Goal: Find specific page/section: Find specific page/section

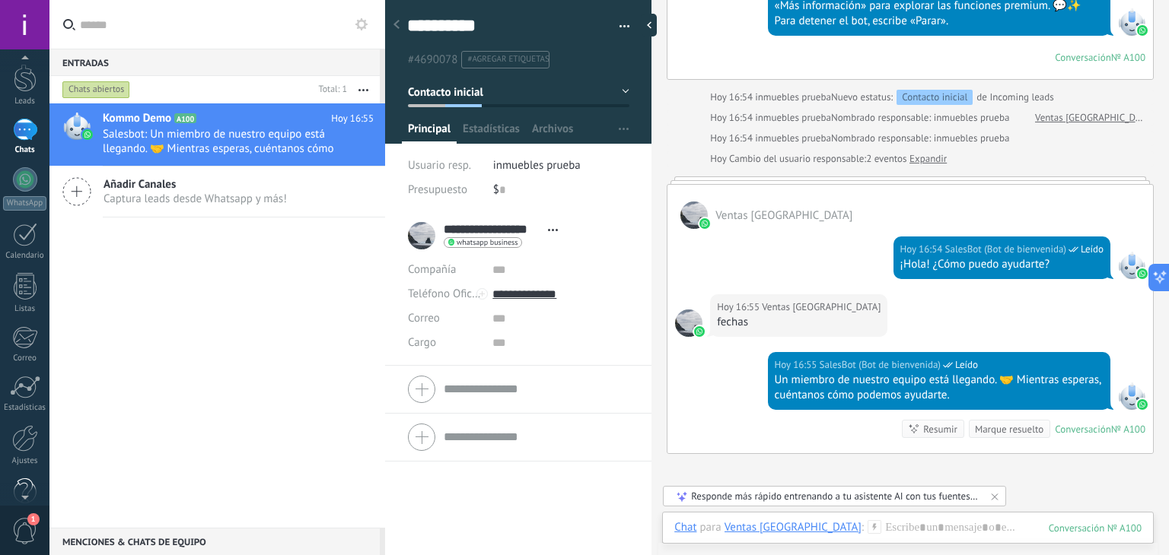
scroll to position [61, 0]
click at [20, 428] on div at bounding box center [25, 426] width 26 height 27
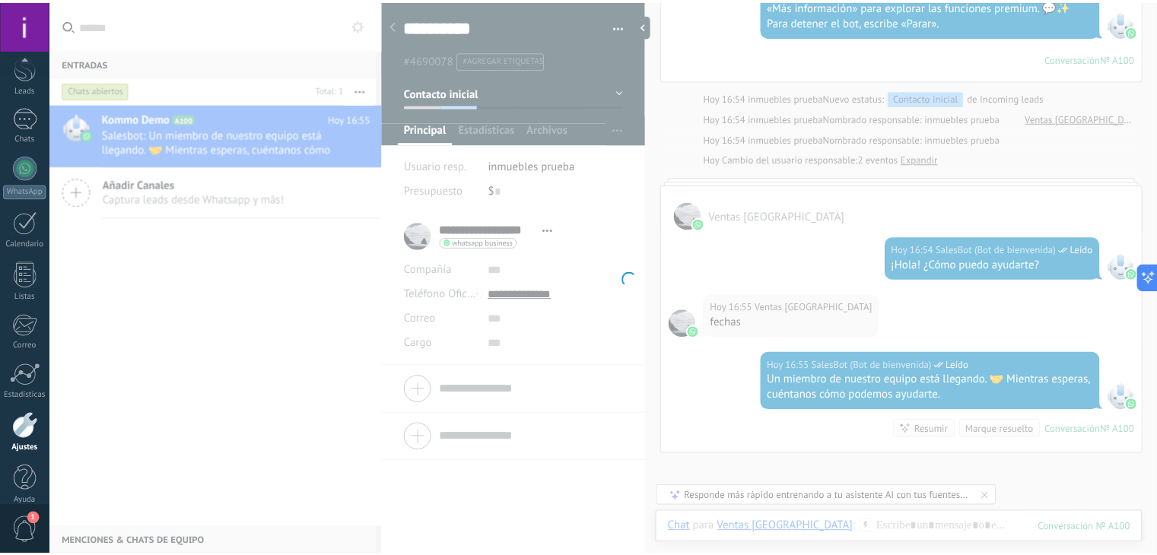
scroll to position [77, 0]
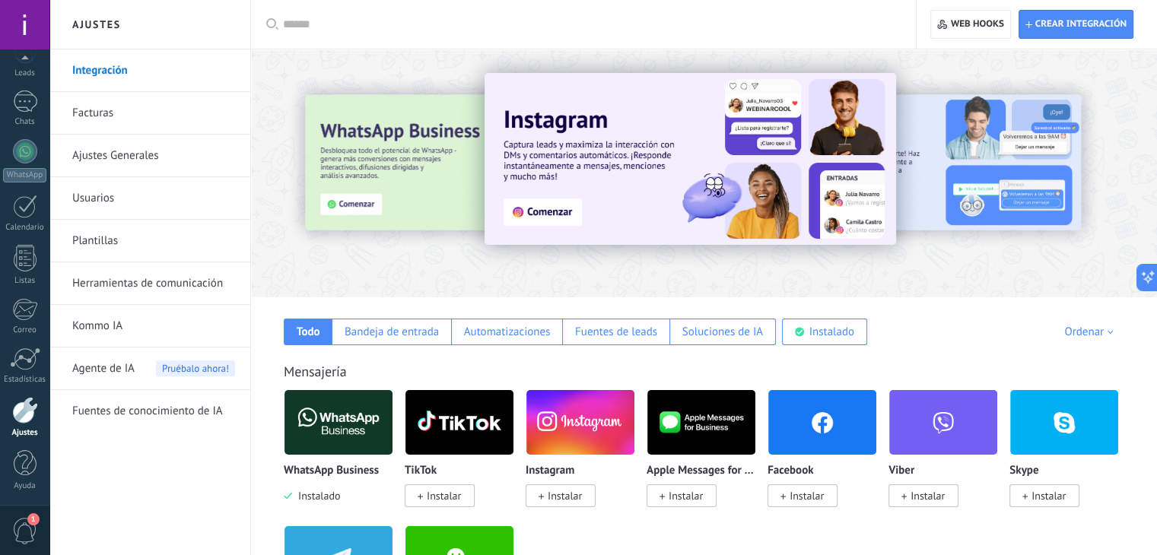
click at [128, 75] on link "Integración" at bounding box center [153, 70] width 163 height 43
click at [113, 68] on link "Integración" at bounding box center [153, 70] width 163 height 43
